Goal: Check status: Check status

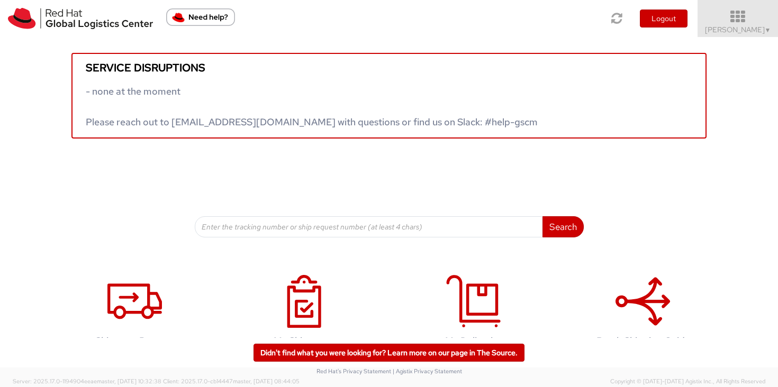
click at [743, 29] on span "[PERSON_NAME] ▼" at bounding box center [738, 30] width 66 height 10
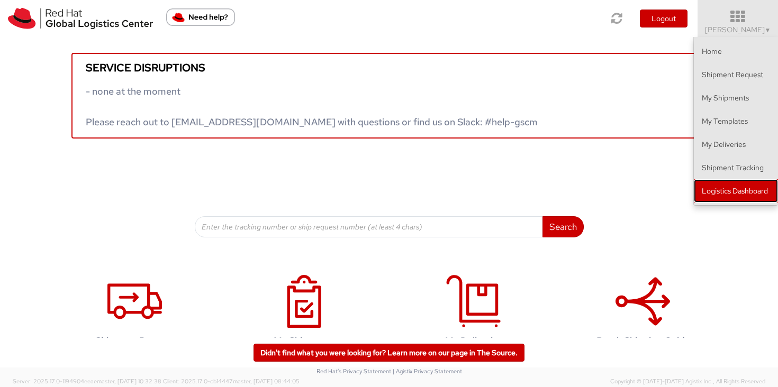
click at [742, 186] on link "Logistics Dashboard" at bounding box center [736, 190] width 84 height 23
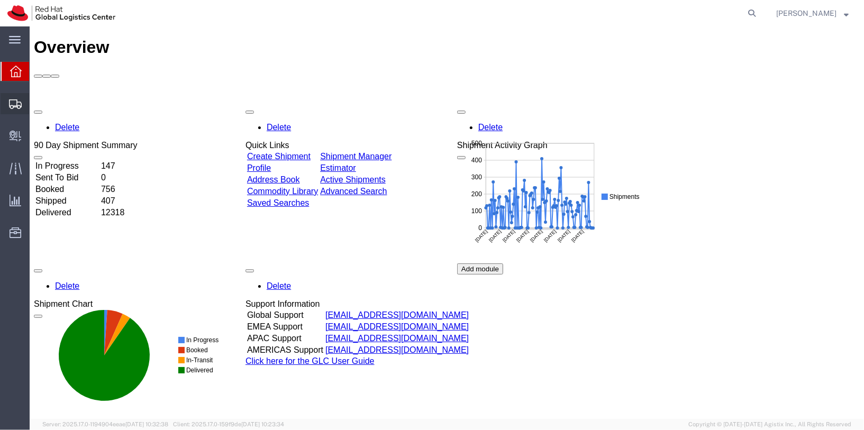
click at [37, 106] on span "Shipments" at bounding box center [32, 103] width 7 height 21
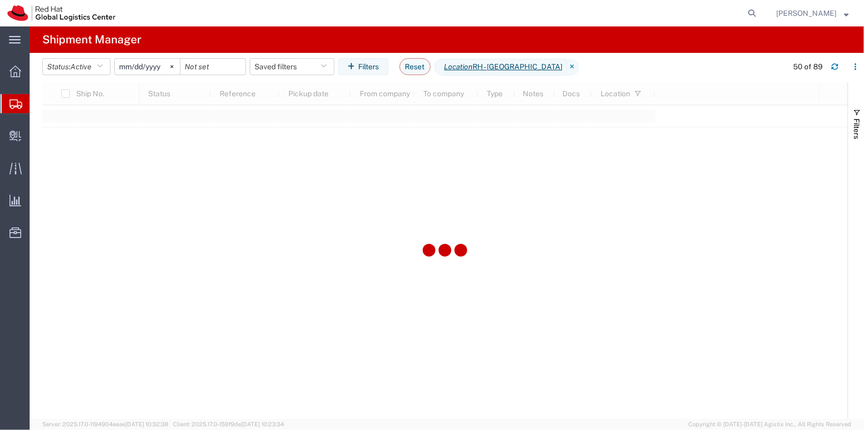
click at [157, 65] on input "2025-05-11" at bounding box center [147, 67] width 65 height 16
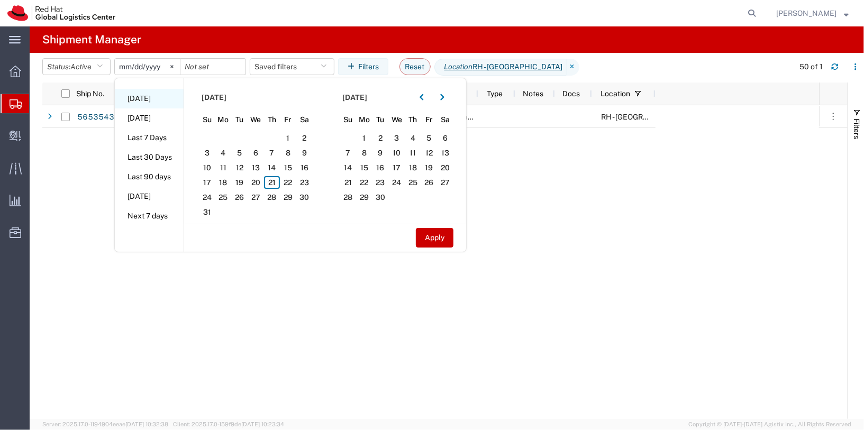
click at [141, 98] on li "Today" at bounding box center [149, 99] width 69 height 20
type input "2025-08-21"
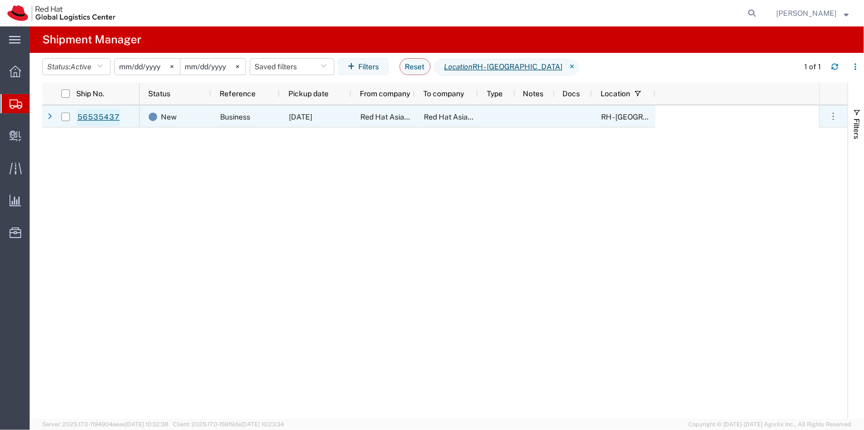
click at [96, 120] on link "56535437" at bounding box center [98, 117] width 43 height 17
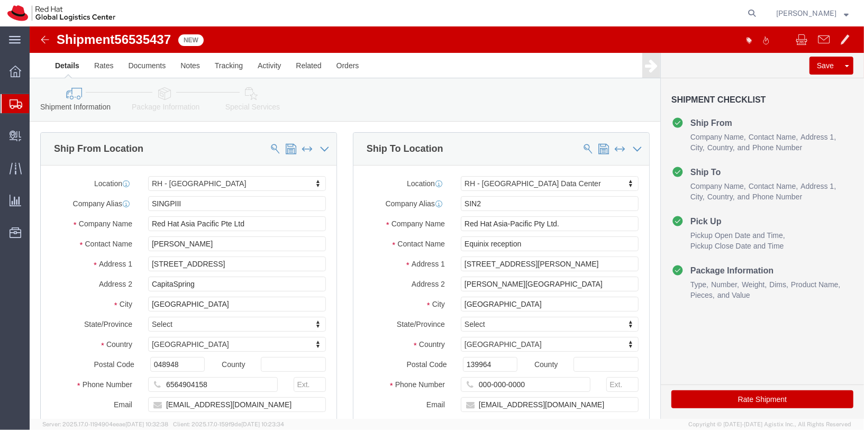
select select "51051"
select select "38025"
